Goal: Information Seeking & Learning: Learn about a topic

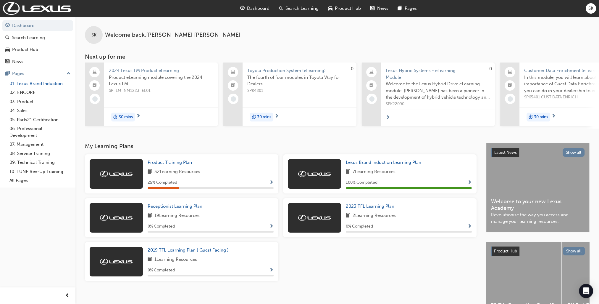
click at [36, 84] on link "01. Lexus Brand Induction" at bounding box center [40, 83] width 66 height 9
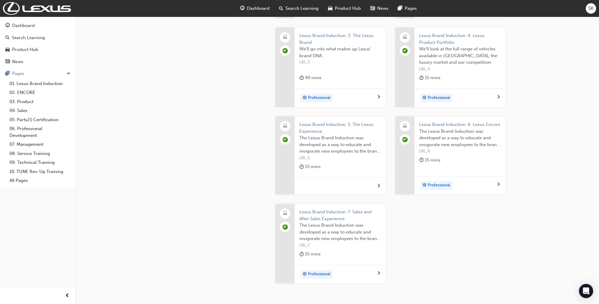
scroll to position [207, 0]
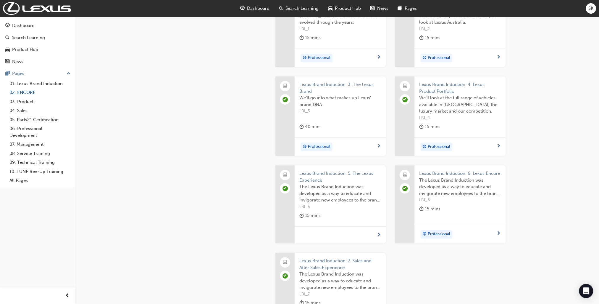
click at [29, 94] on link "02. ENCORE" at bounding box center [40, 92] width 66 height 9
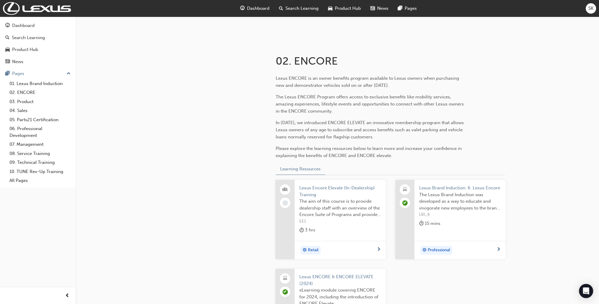
scroll to position [187, 0]
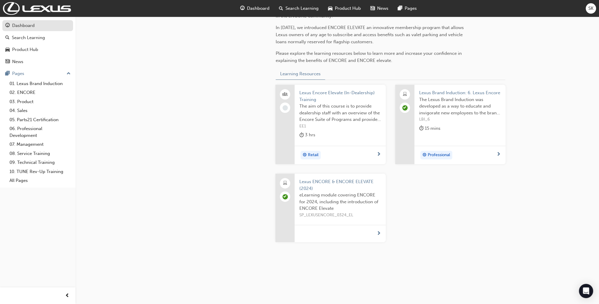
click at [20, 25] on div "Dashboard" at bounding box center [23, 25] width 22 height 7
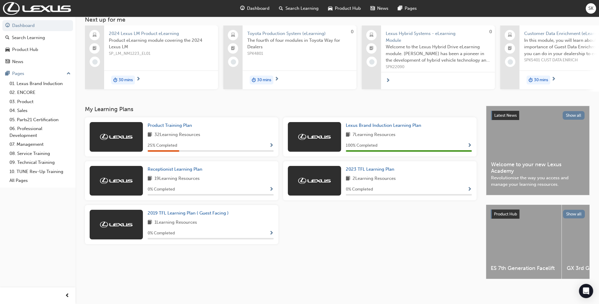
scroll to position [42, 0]
click at [191, 169] on span "Receptionist Learning Plan" at bounding box center [175, 168] width 55 height 5
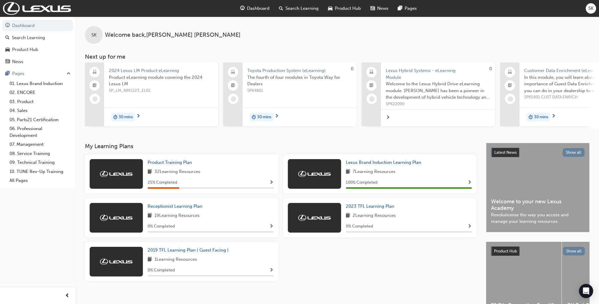
click at [593, 12] on div "SK" at bounding box center [591, 8] width 10 height 10
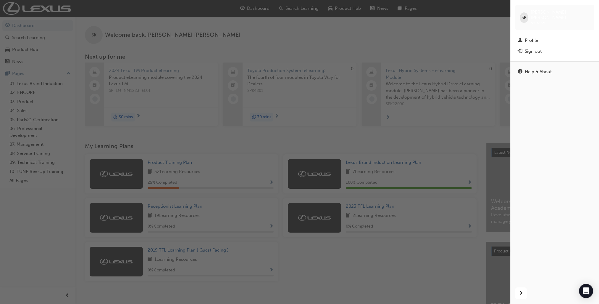
click at [525, 14] on span "SK" at bounding box center [524, 17] width 5 height 7
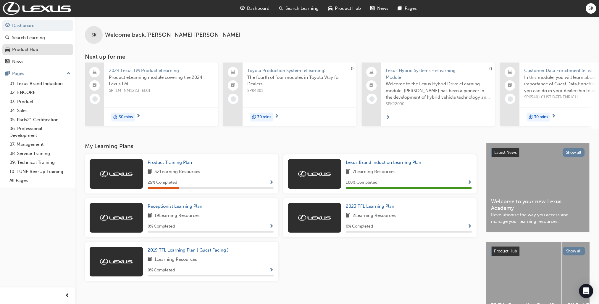
click at [26, 52] on div "Product Hub" at bounding box center [25, 49] width 26 height 7
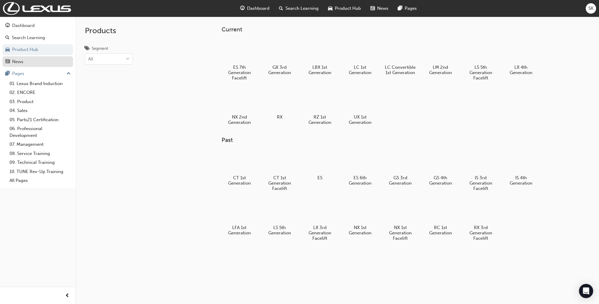
click at [27, 60] on div "News" at bounding box center [37, 61] width 65 height 7
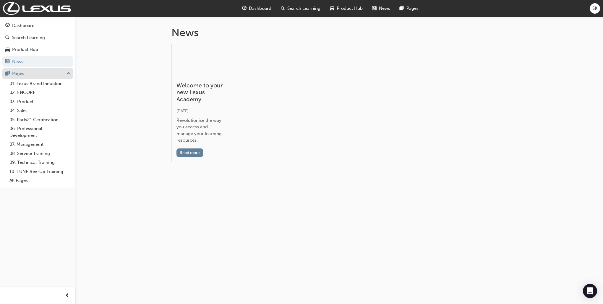
click at [27, 68] on button "Pages" at bounding box center [37, 73] width 71 height 11
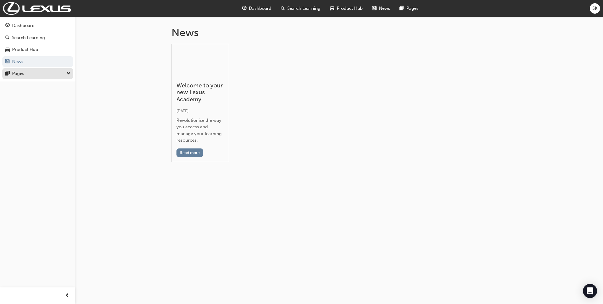
click at [27, 73] on div "Pages" at bounding box center [37, 73] width 65 height 7
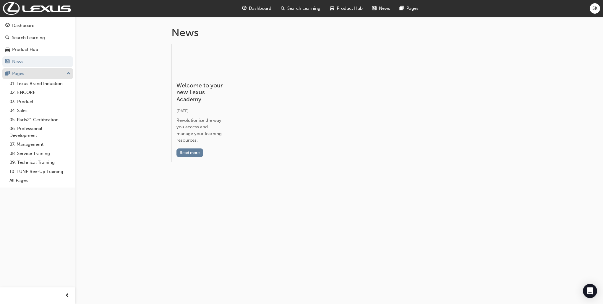
click at [26, 75] on div "Pages" at bounding box center [37, 73] width 65 height 7
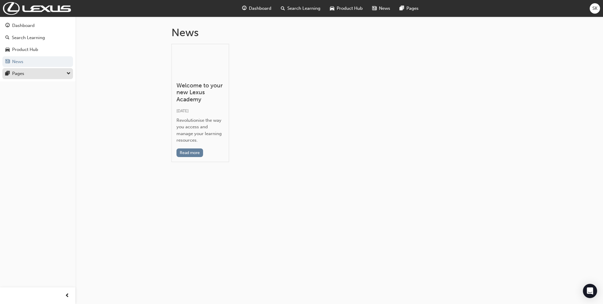
click at [27, 73] on div "Pages" at bounding box center [37, 73] width 65 height 7
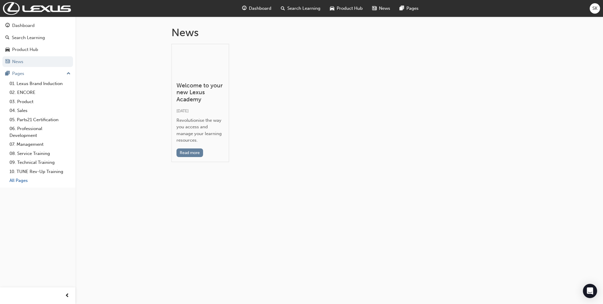
click at [21, 181] on link "All Pages" at bounding box center [40, 180] width 66 height 9
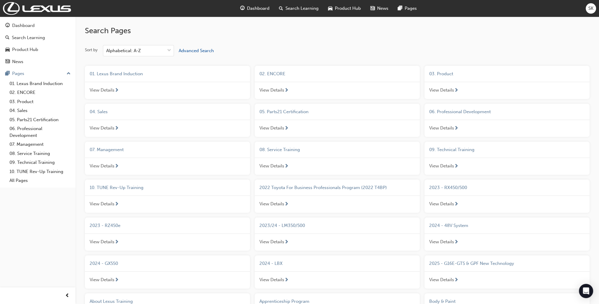
click at [275, 90] on span "View Details" at bounding box center [271, 90] width 25 height 7
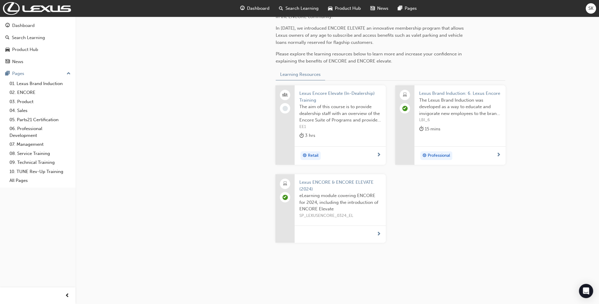
scroll to position [187, 0]
